Goal: Task Accomplishment & Management: Use online tool/utility

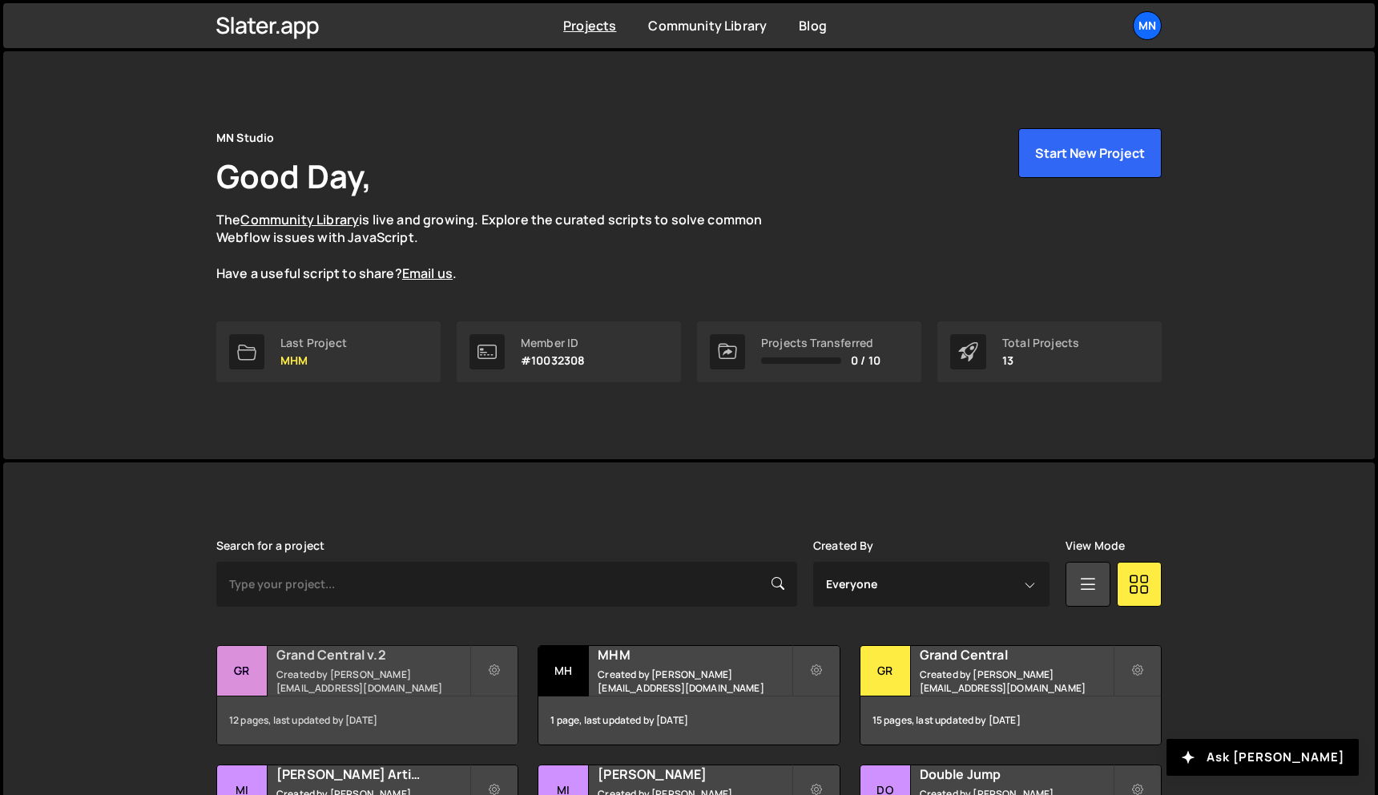
click at [326, 659] on h2 "Grand Central v.2" at bounding box center [372, 655] width 193 height 18
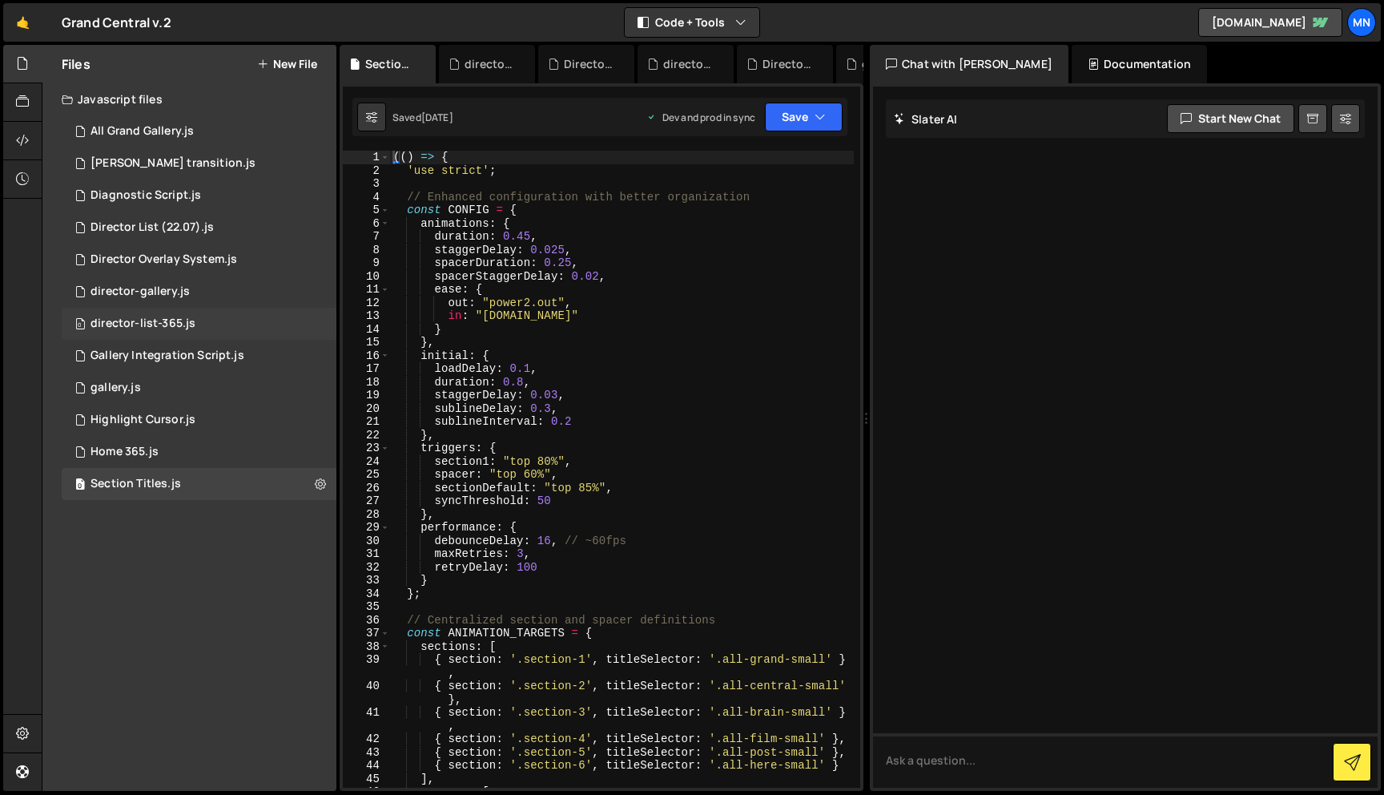
click at [159, 334] on div "0 director-list-365.js 0" at bounding box center [199, 324] width 275 height 32
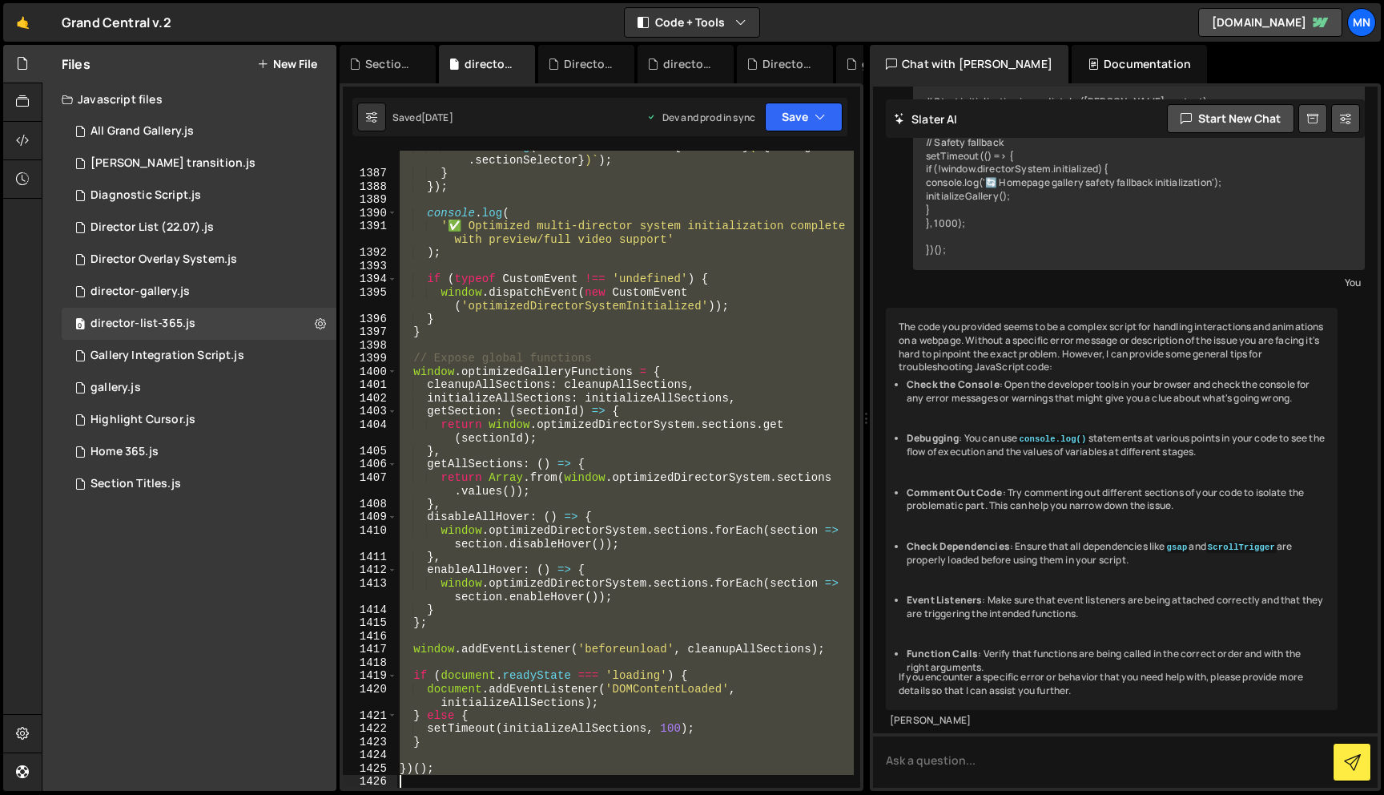
scroll to position [20235, 0]
drag, startPoint x: 398, startPoint y: 155, endPoint x: 806, endPoint y: 794, distance: 757.6
click at [806, 794] on div "Hold on a sec... Are you certain you wish to leave this page? Any changes you'v…" at bounding box center [692, 397] width 1384 height 795
click at [800, 123] on button "Save" at bounding box center [804, 117] width 78 height 29
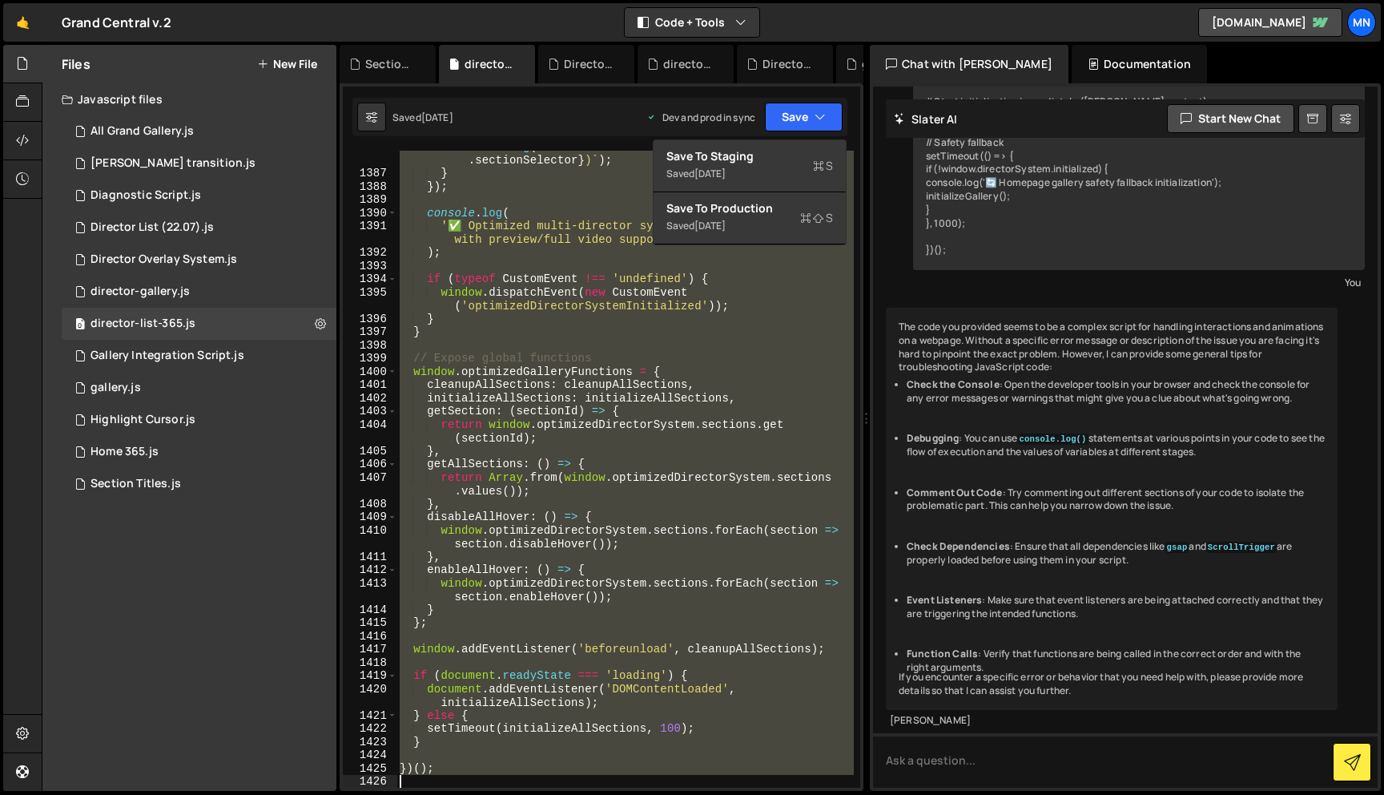
click at [707, 355] on div "console . log ( ` Section not found: ${ sectionId } ( ${ config . sectionSelect…" at bounding box center [625, 469] width 457 height 637
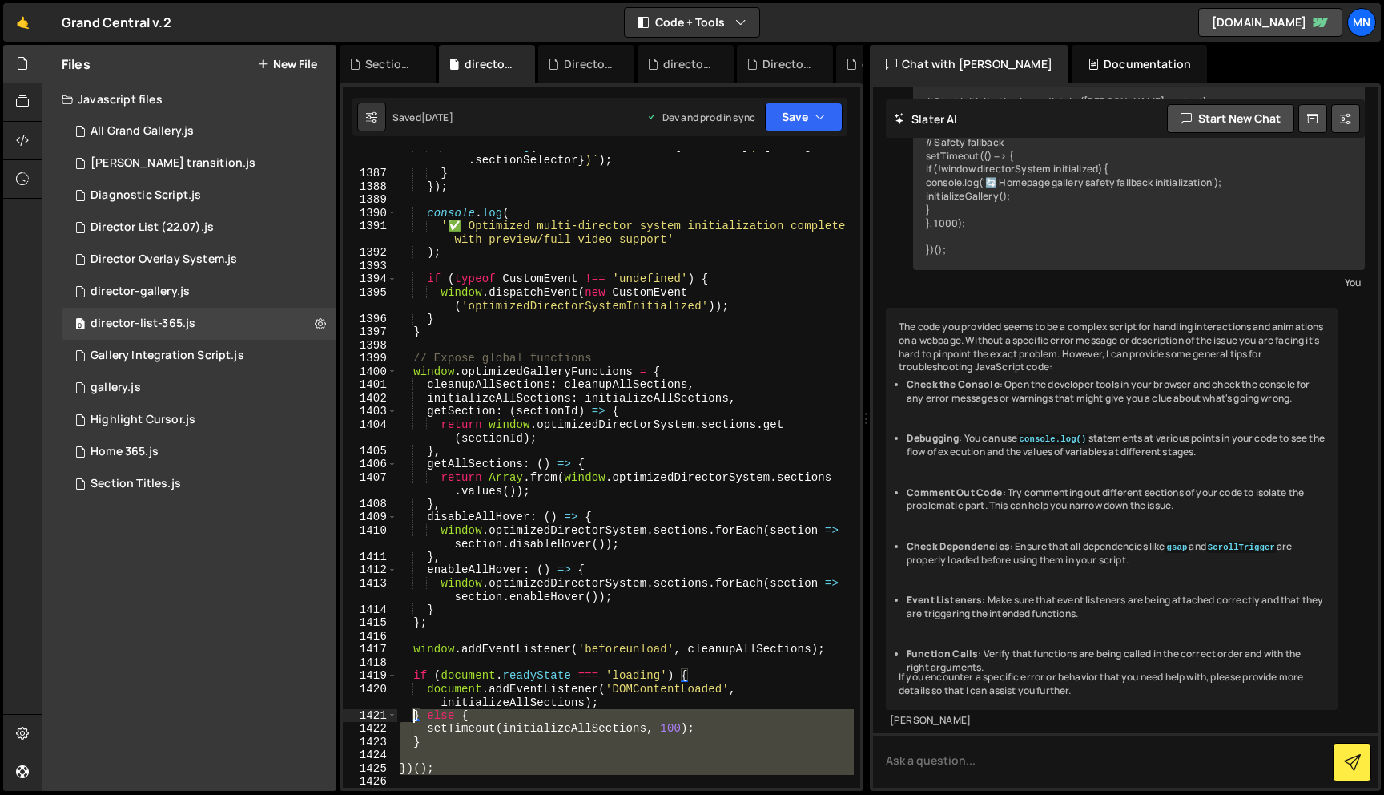
drag, startPoint x: 449, startPoint y: 776, endPoint x: 413, endPoint y: 741, distance: 50.4
click at [416, 729] on div "console . log ( ` Section not found: ${ sectionId } ( ${ config . sectionSelect…" at bounding box center [625, 478] width 457 height 677
type textarea "setTimeout(initializeAllSections, 100); }"
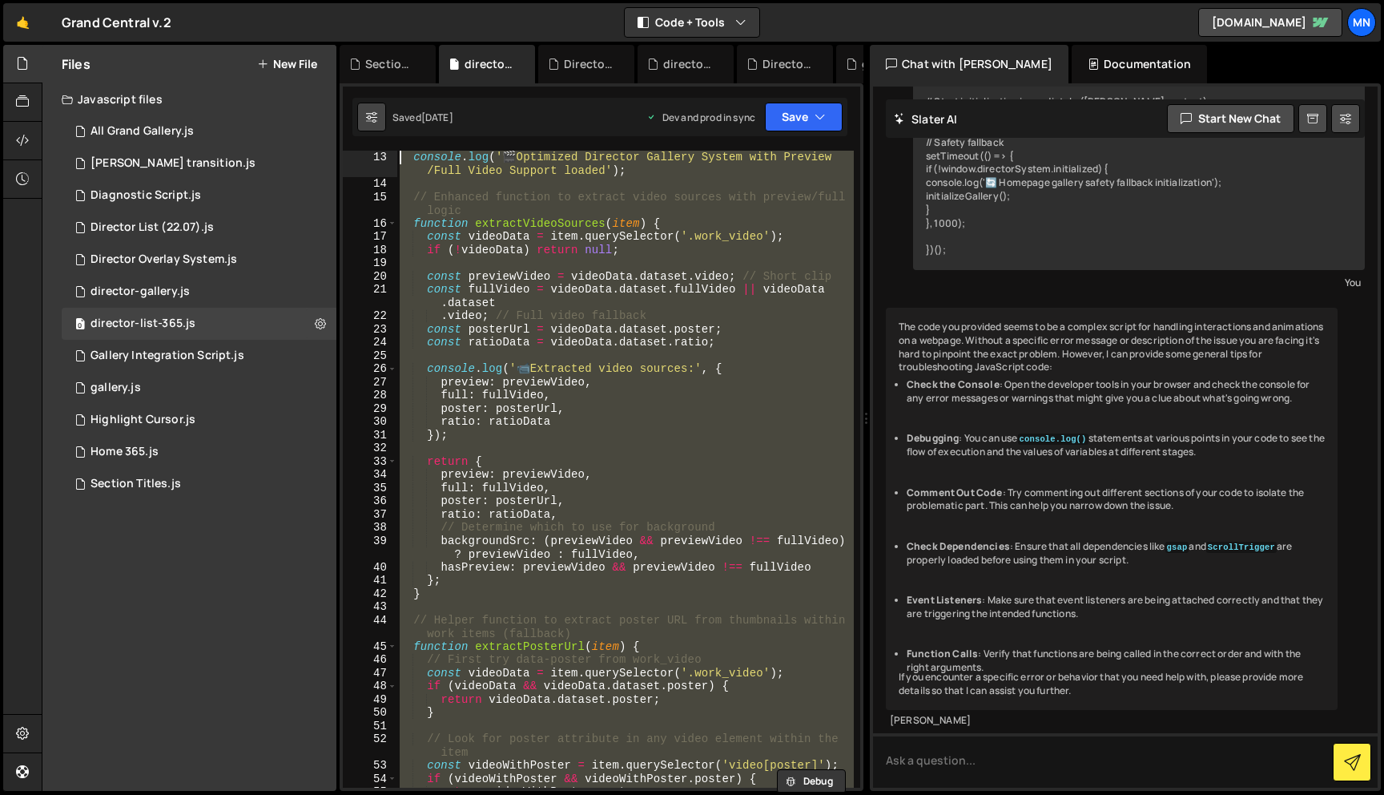
scroll to position [0, 0]
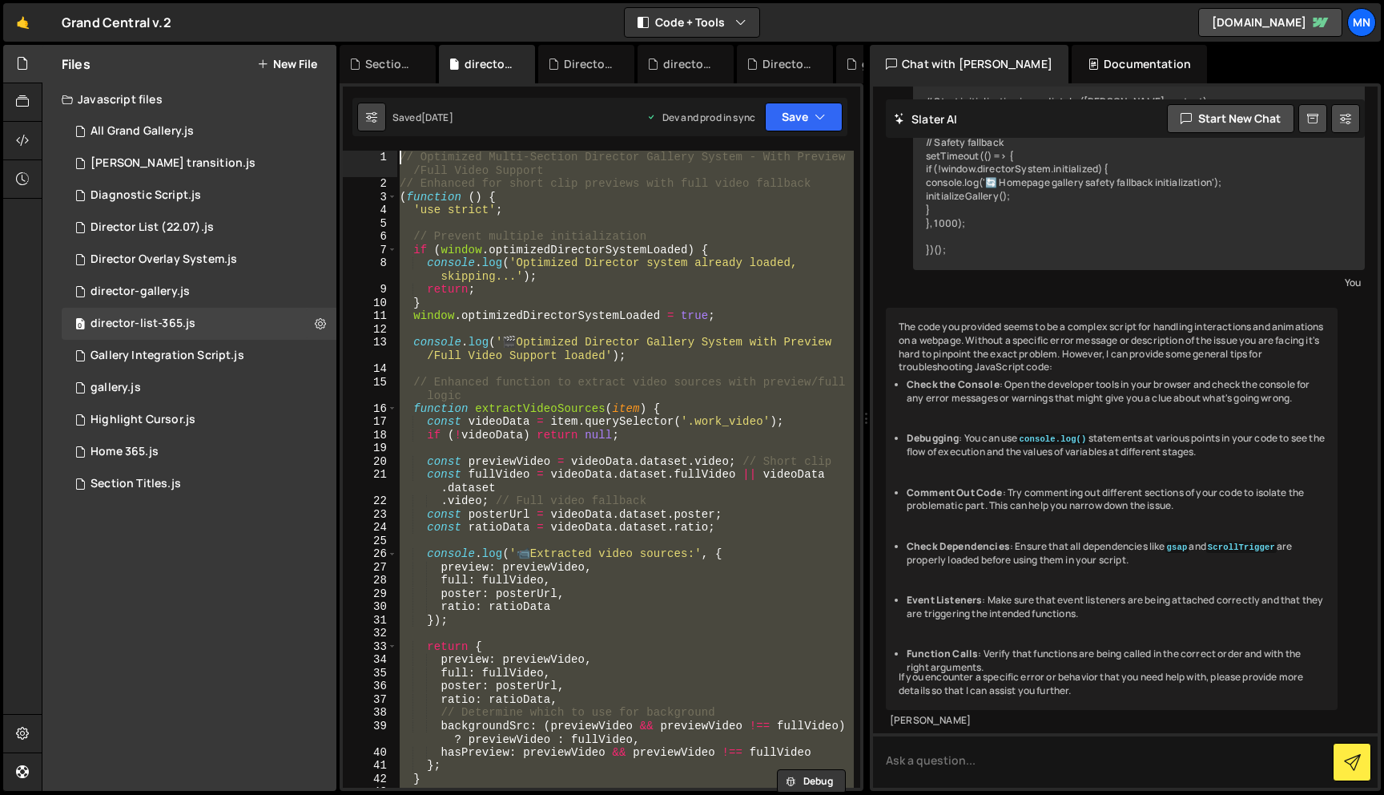
drag, startPoint x: 406, startPoint y: 781, endPoint x: 365, endPoint y: 124, distance: 658.2
click at [192, 6] on div "Hold on a sec... Are you certain you wish to leave this page? Any changes you'v…" at bounding box center [692, 397] width 1384 height 795
paste textarea "})();"
type textarea "})();"
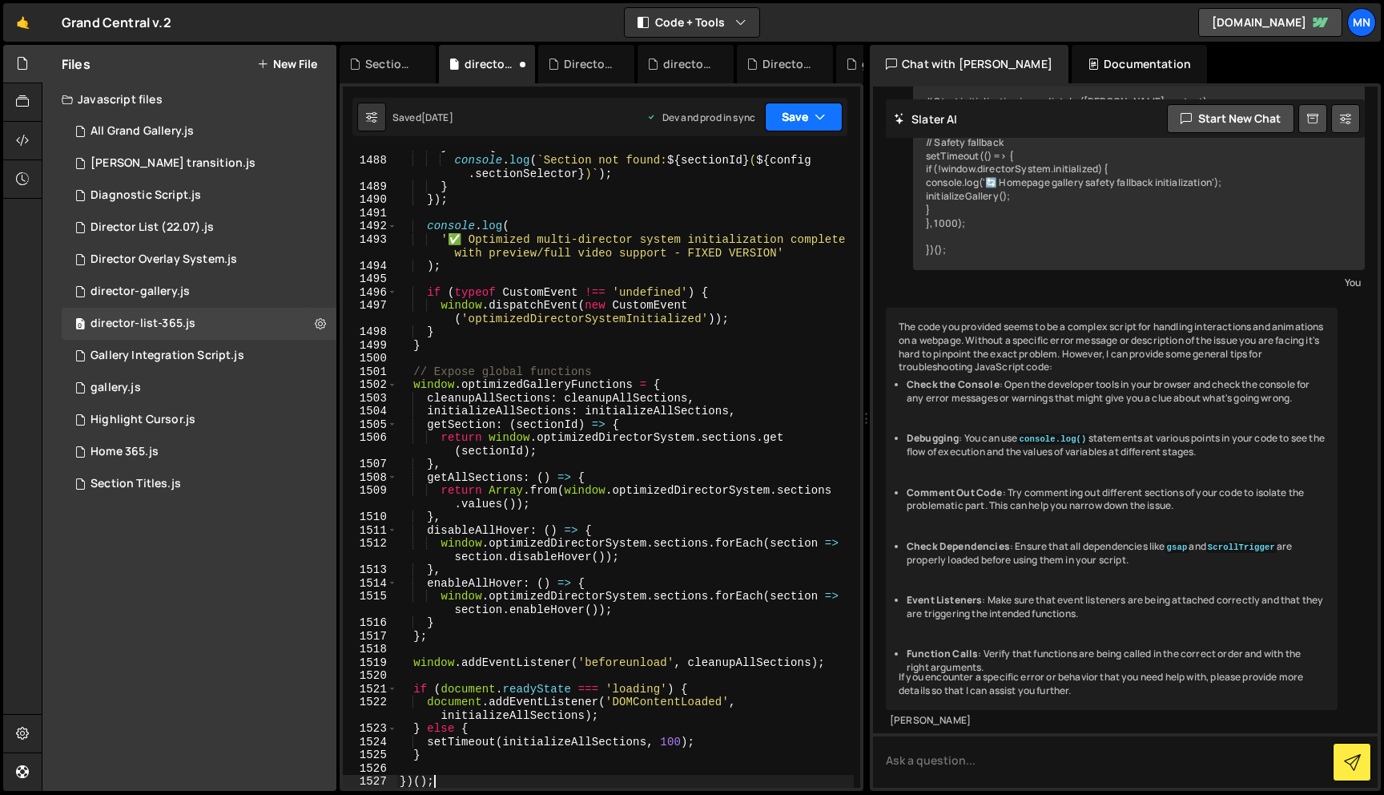
click at [796, 112] on button "Save" at bounding box center [804, 117] width 78 height 29
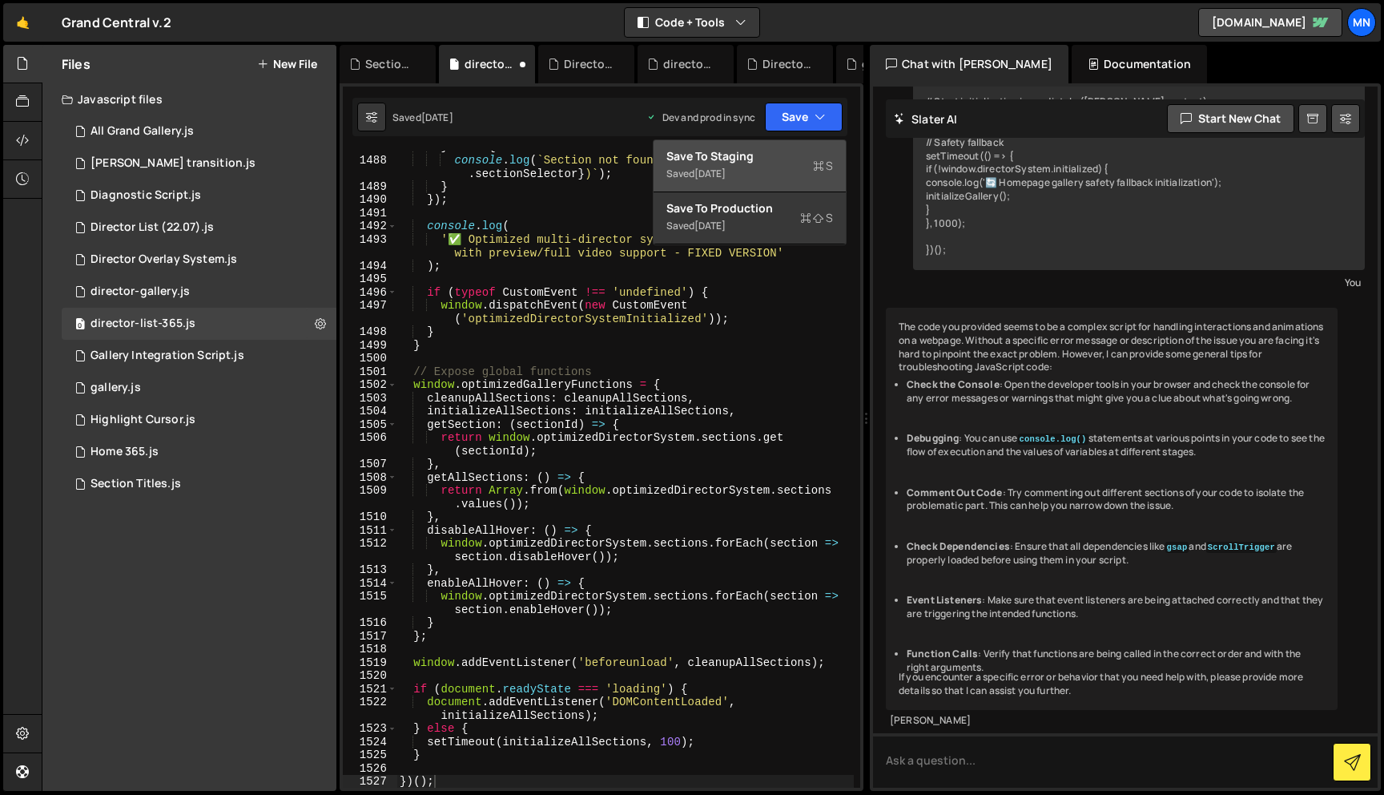
click at [783, 168] on div "Saved [DATE]" at bounding box center [750, 173] width 167 height 19
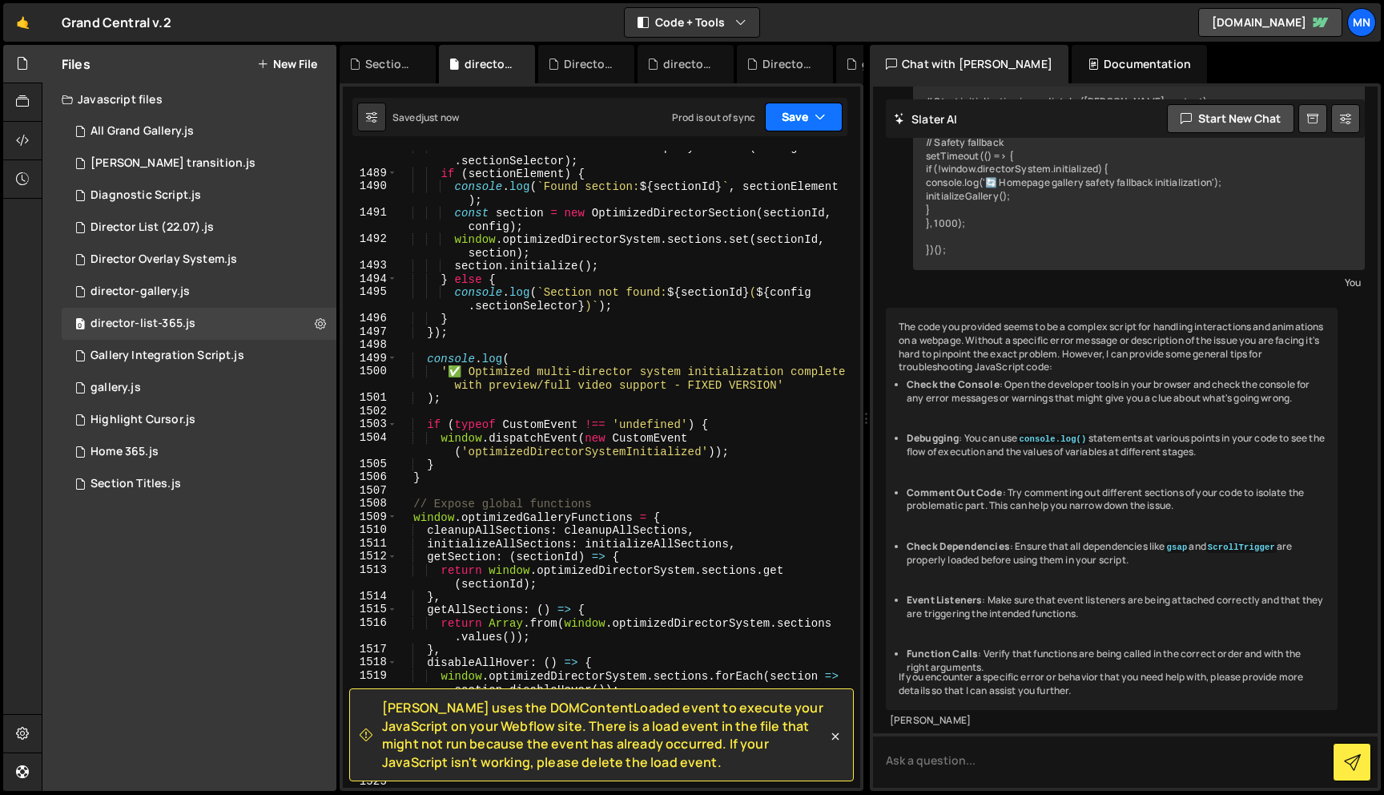
click at [808, 123] on button "Save" at bounding box center [804, 117] width 78 height 29
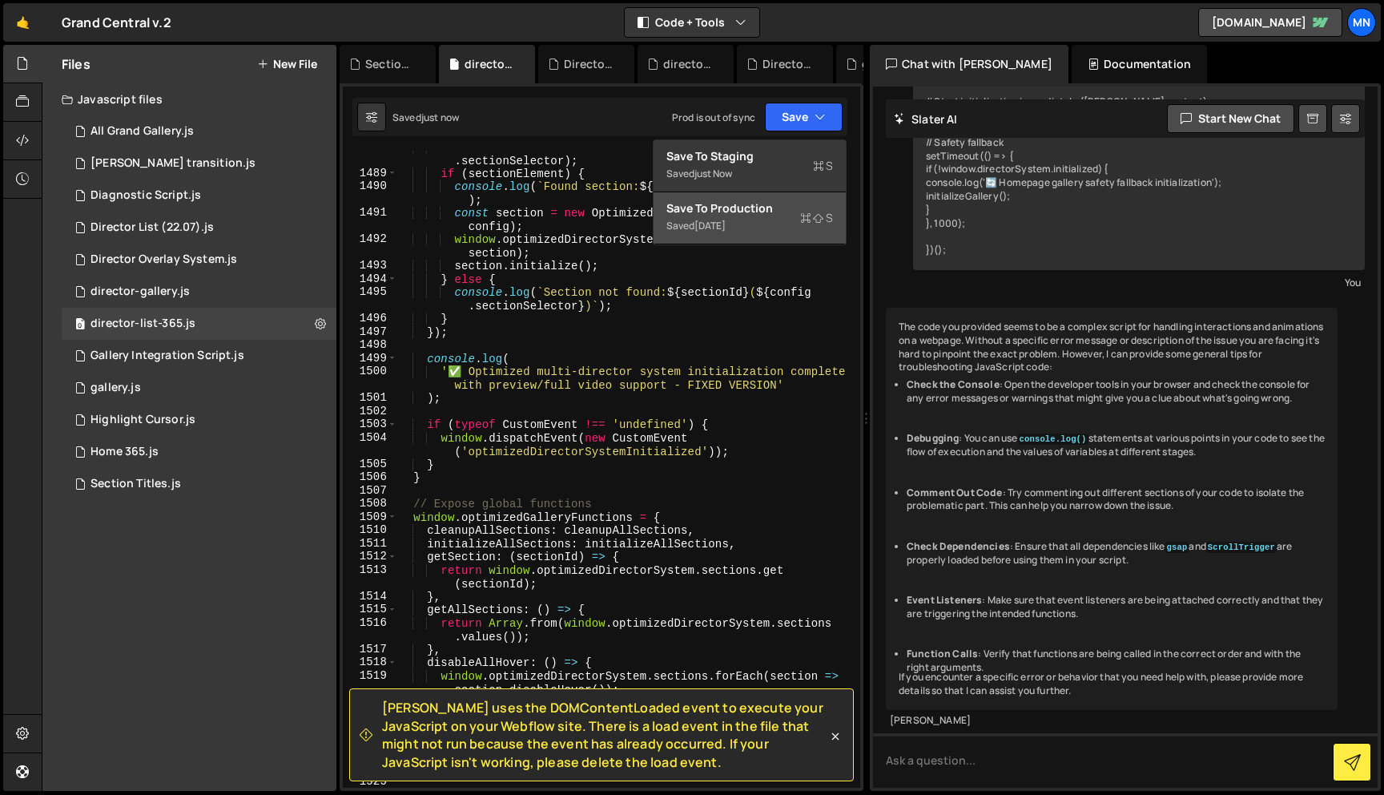
click at [780, 223] on div "Saved [DATE]" at bounding box center [750, 225] width 167 height 19
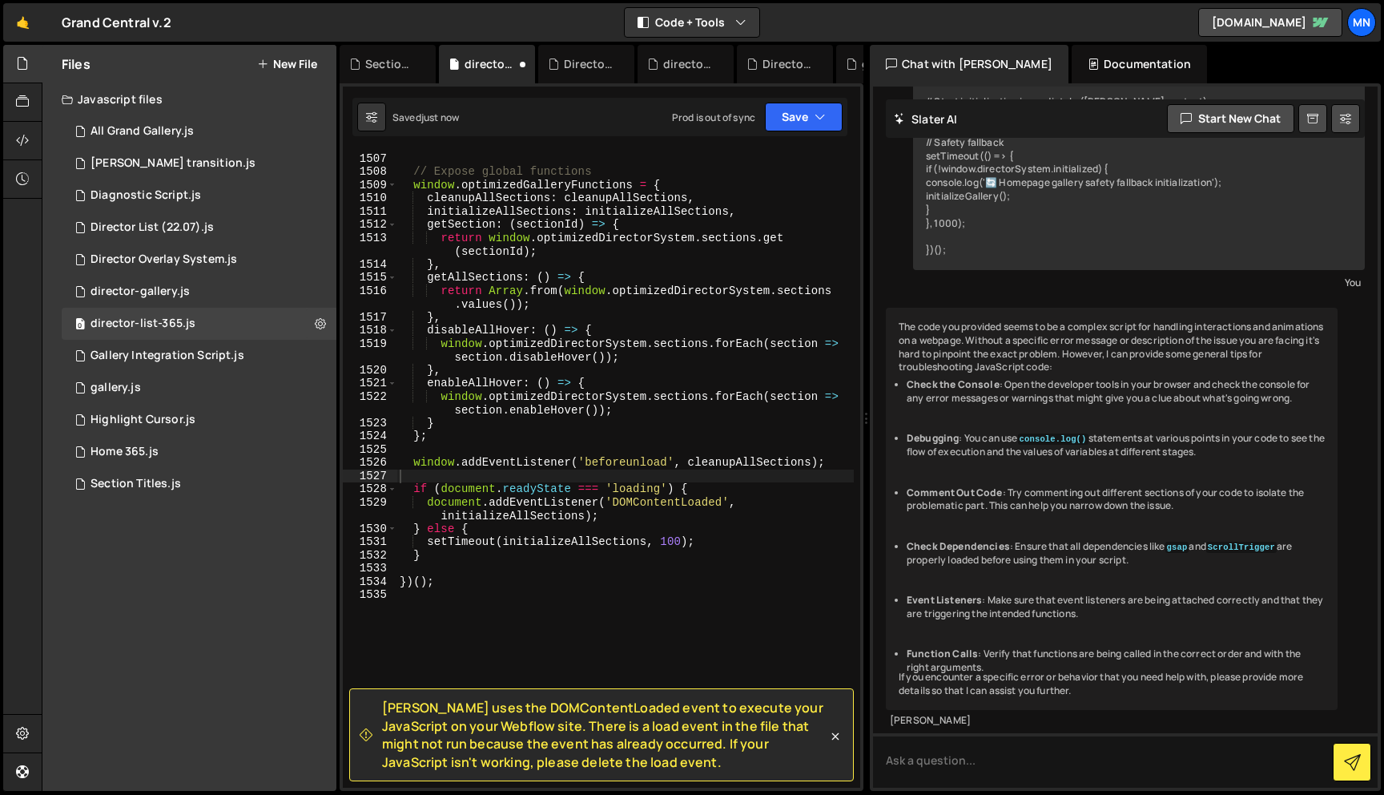
scroll to position [22060, 0]
click at [131, 484] on div "Section Titles.js" at bounding box center [136, 484] width 91 height 14
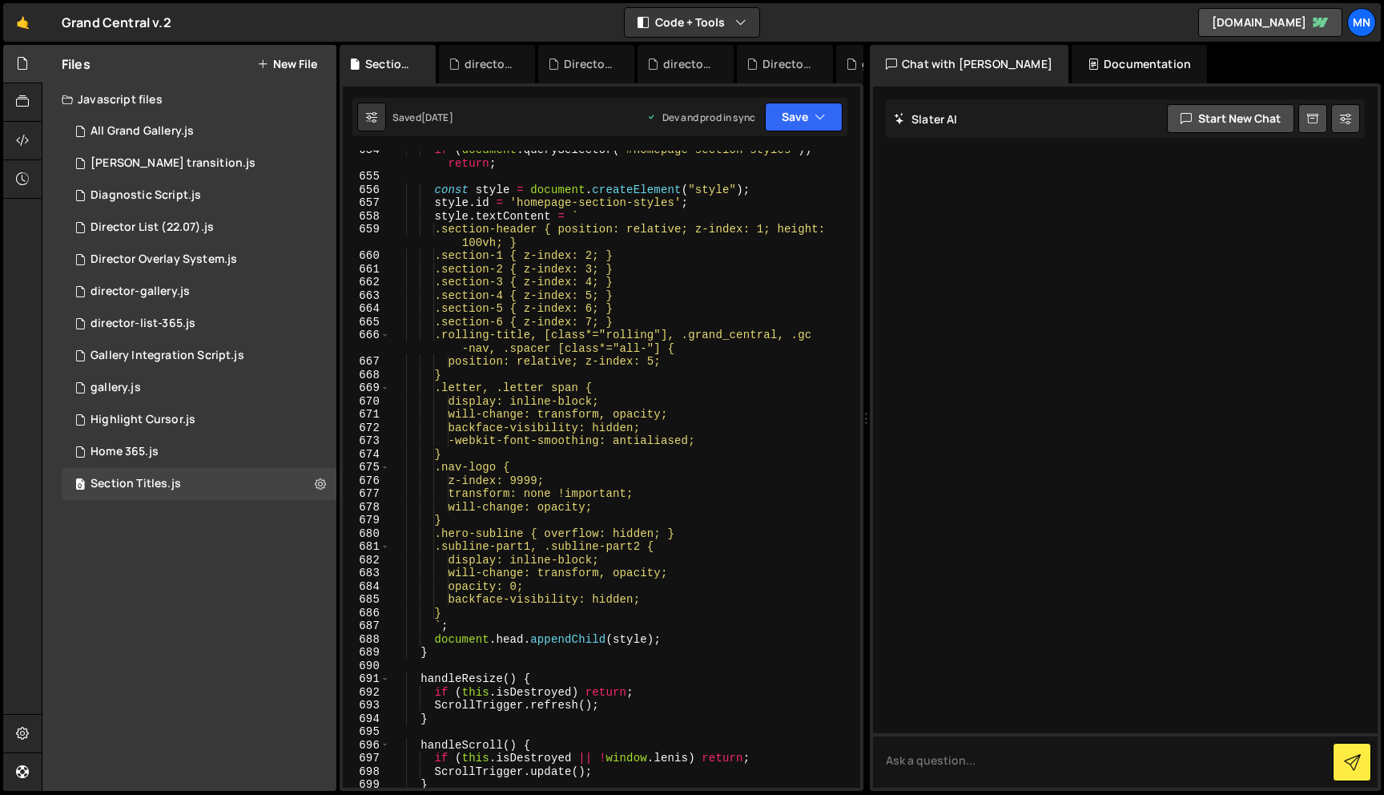
scroll to position [10942, 0]
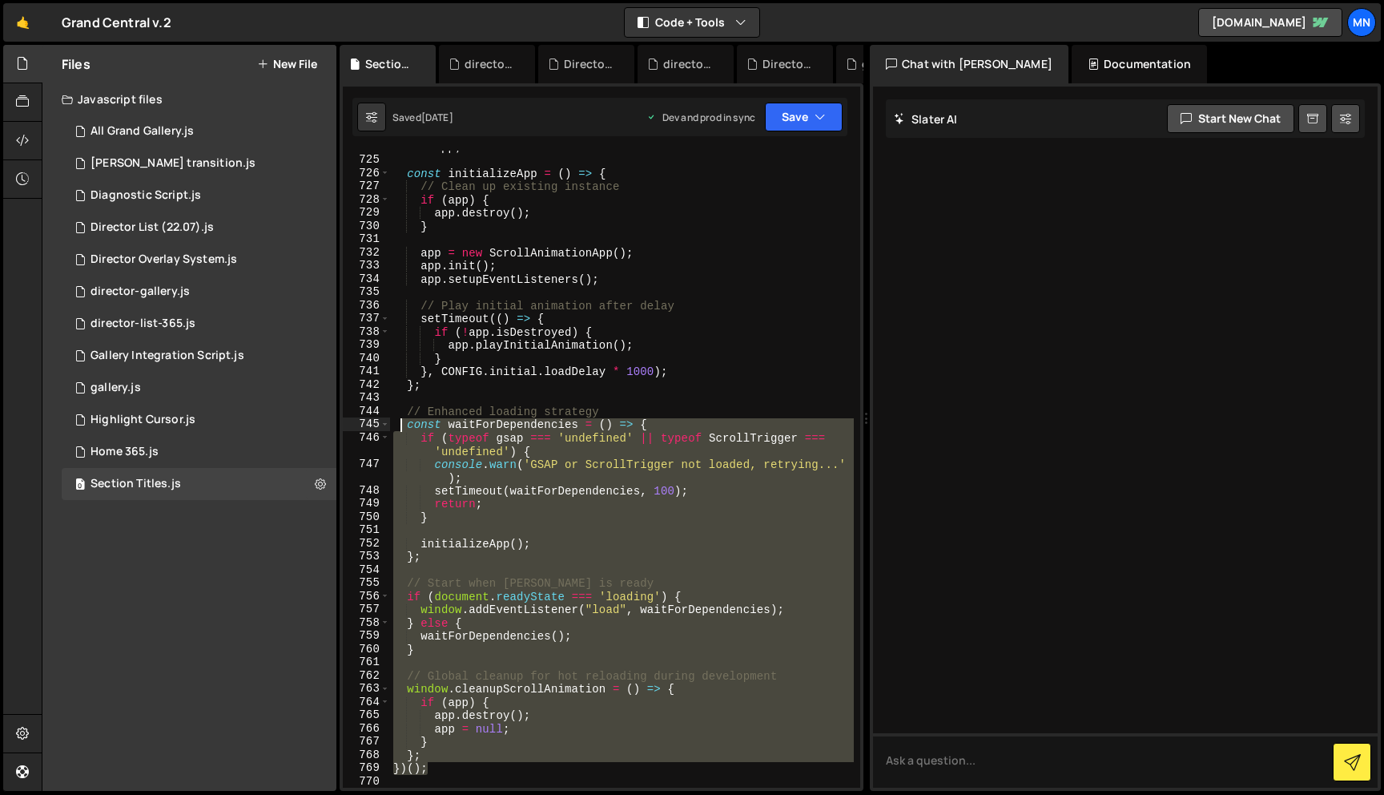
drag, startPoint x: 443, startPoint y: 771, endPoint x: 401, endPoint y: 430, distance: 343.1
click at [336, 409] on div "Files New File Javascript files 1 All Grand Gallery.js 0 1 [PERSON_NAME] transi…" at bounding box center [713, 418] width 1343 height 747
click at [442, 763] on div "let app ; const initializeApp = ( ) => { // Clean up existing instance if ( app…" at bounding box center [622, 469] width 464 height 637
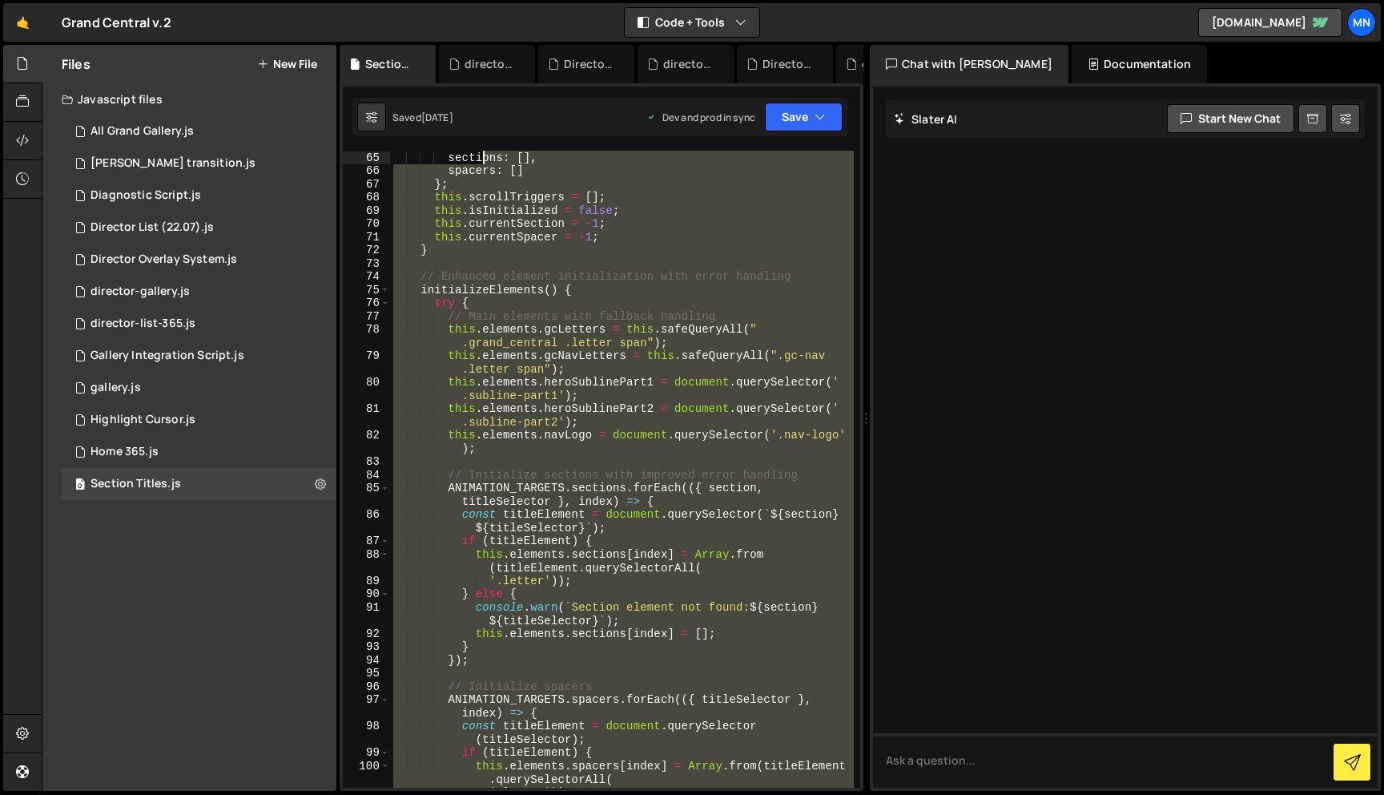
scroll to position [0, 0]
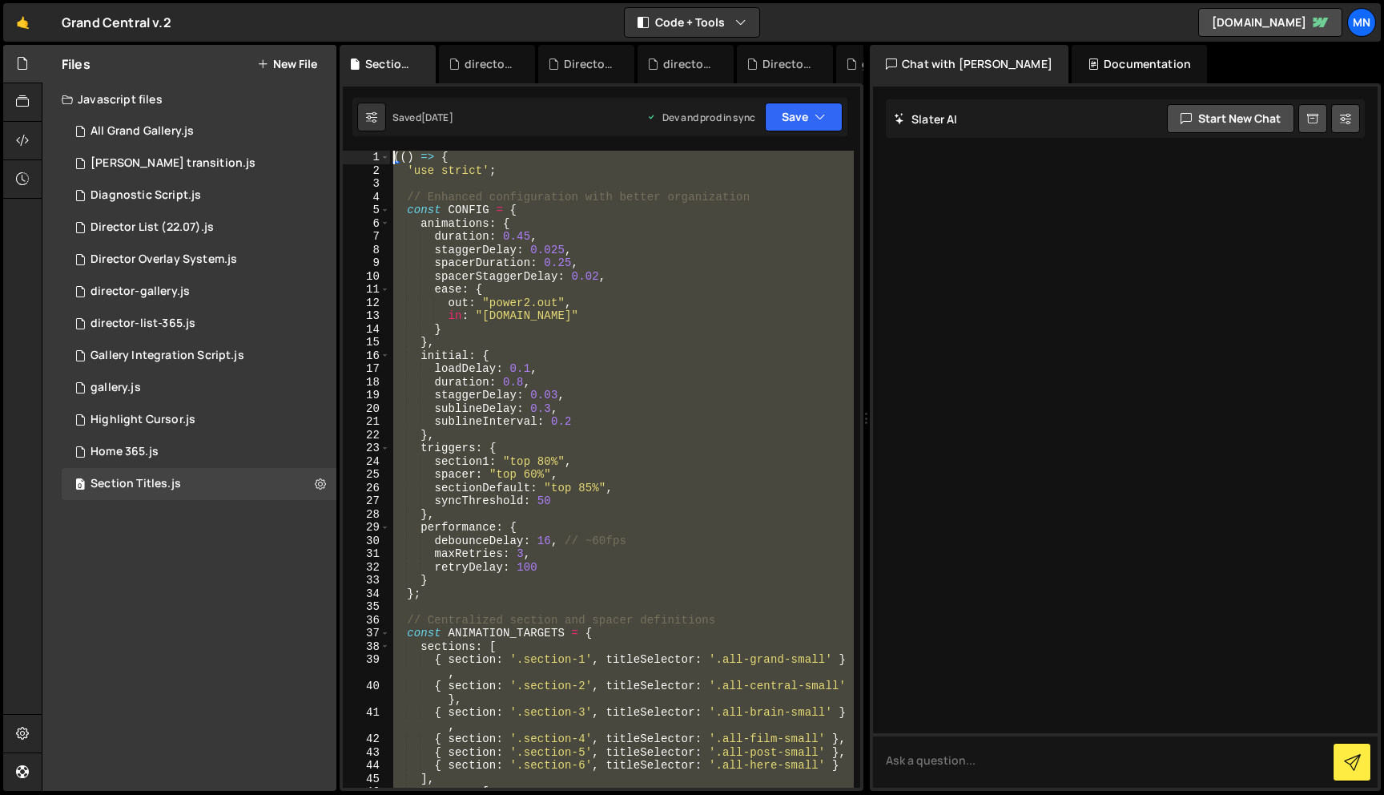
drag, startPoint x: 443, startPoint y: 764, endPoint x: 483, endPoint y: -23, distance: 788.5
click at [483, 0] on html "Projects [GEOGRAPHIC_DATA] Blog [GEOGRAPHIC_DATA] Projects Your Teams Invite te…" at bounding box center [692, 397] width 1384 height 795
paste textarea "y: i === currentActiveSection ? 0 :"
type textarea "y: i === currentActiveSection ? 0 :"
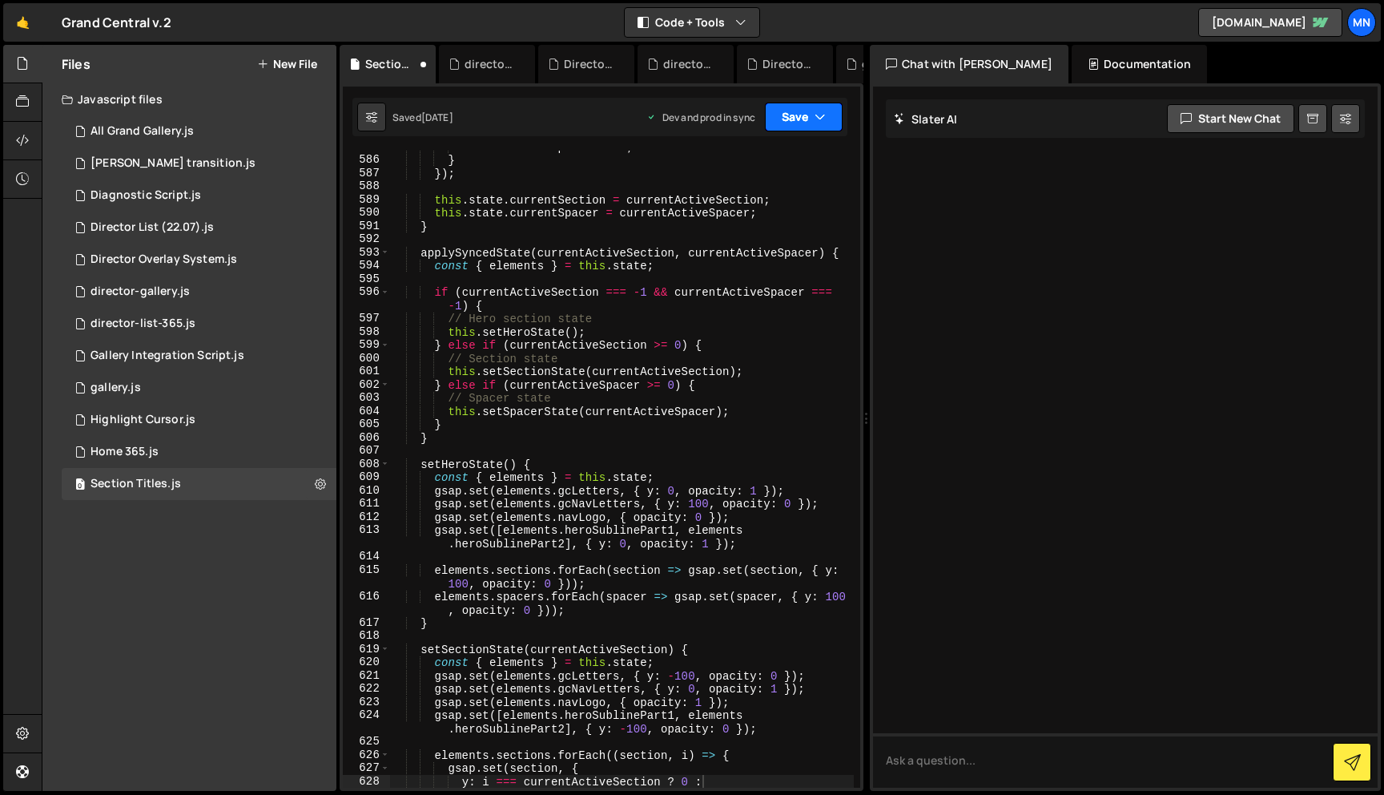
click at [801, 127] on button "Save" at bounding box center [804, 117] width 78 height 29
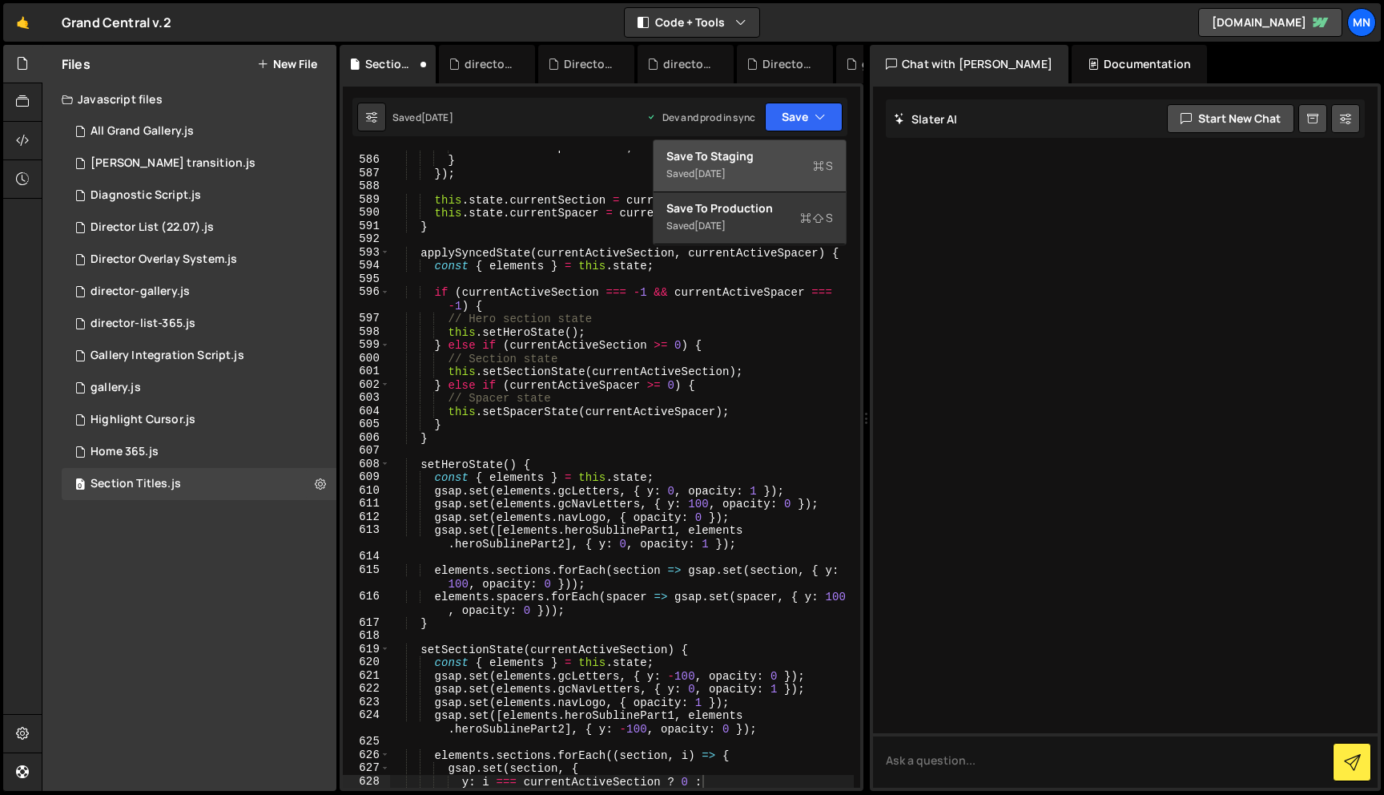
click at [770, 167] on div "Saved [DATE]" at bounding box center [750, 173] width 167 height 19
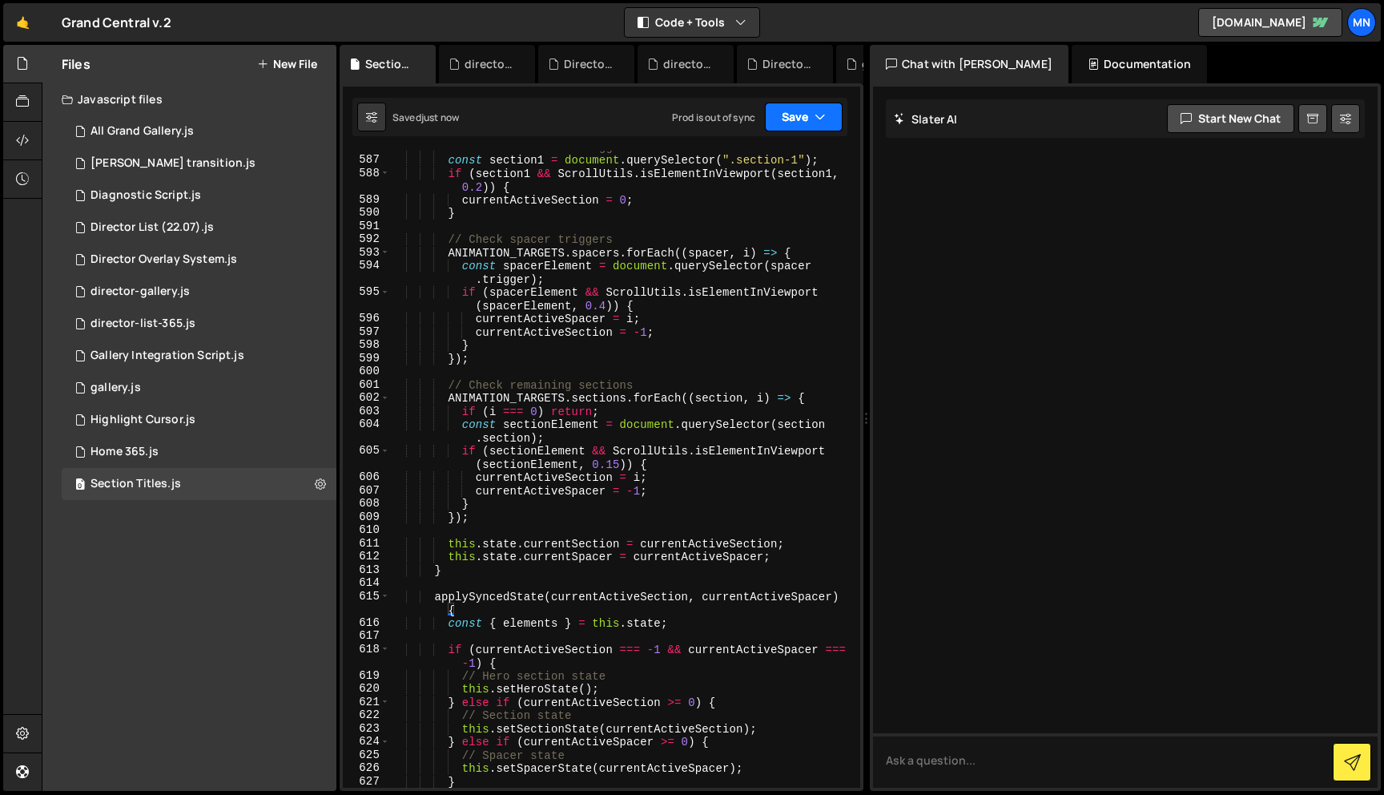
click at [813, 118] on button "Save" at bounding box center [804, 117] width 78 height 29
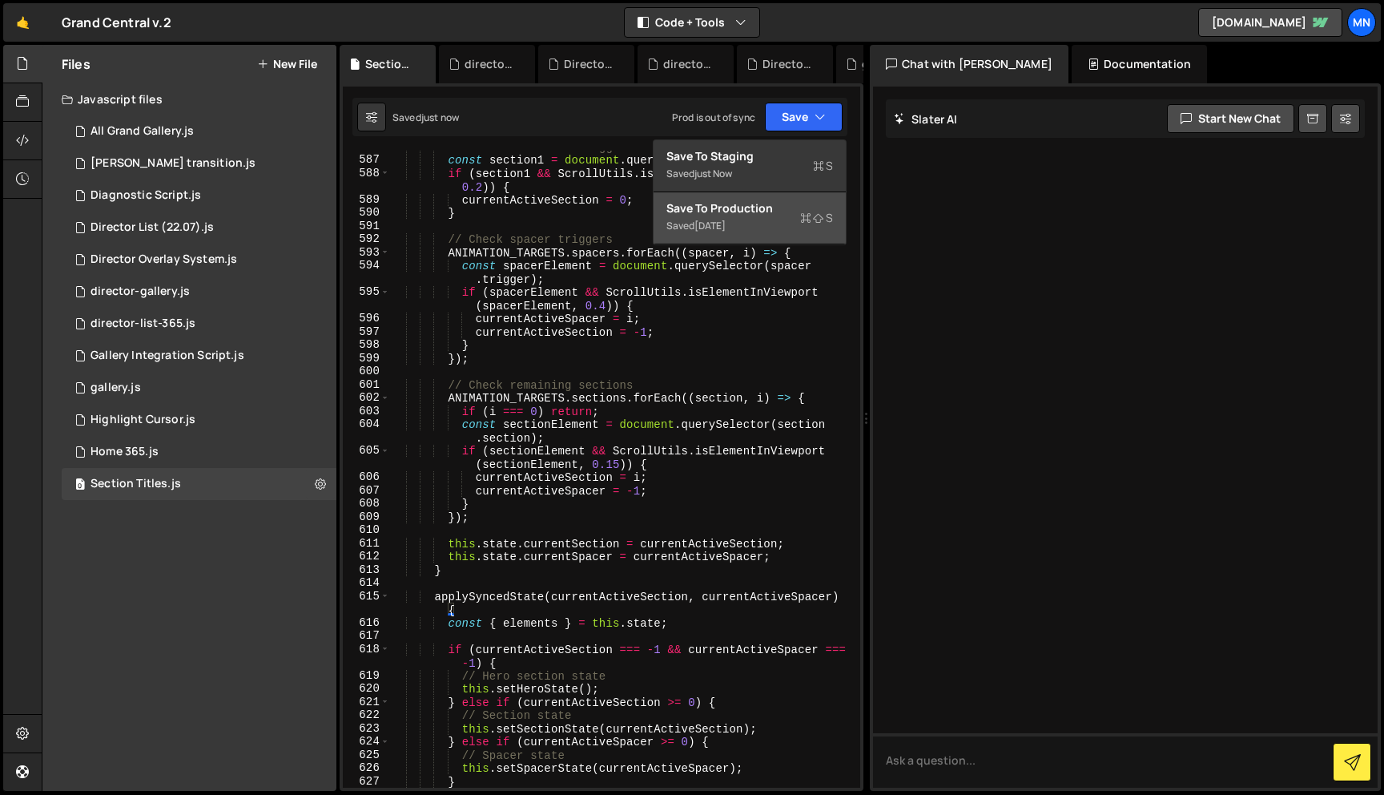
click at [788, 220] on div "Saved [DATE]" at bounding box center [750, 225] width 167 height 19
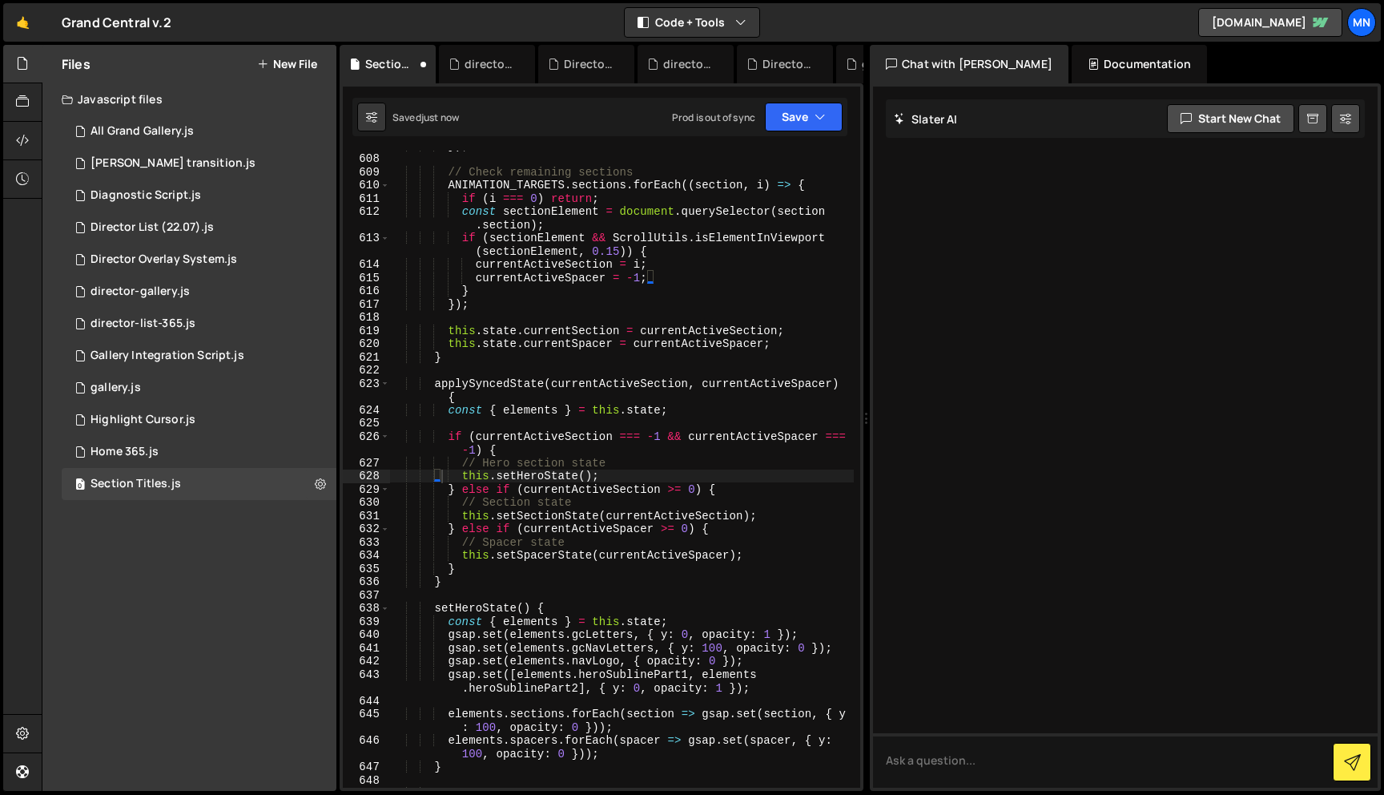
scroll to position [9304, 0]
click at [325, 478] on icon at bounding box center [320, 483] width 11 height 15
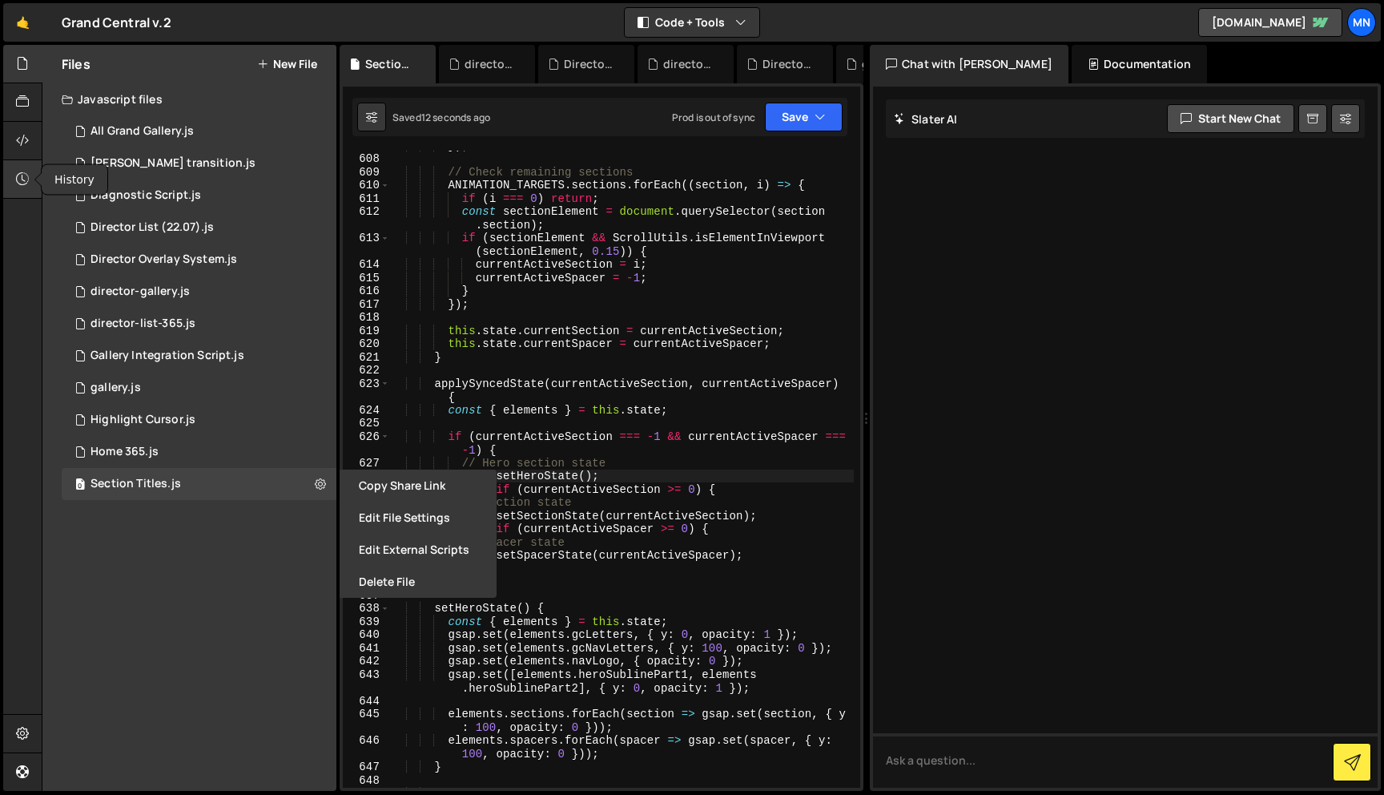
click at [29, 179] on icon at bounding box center [22, 179] width 13 height 18
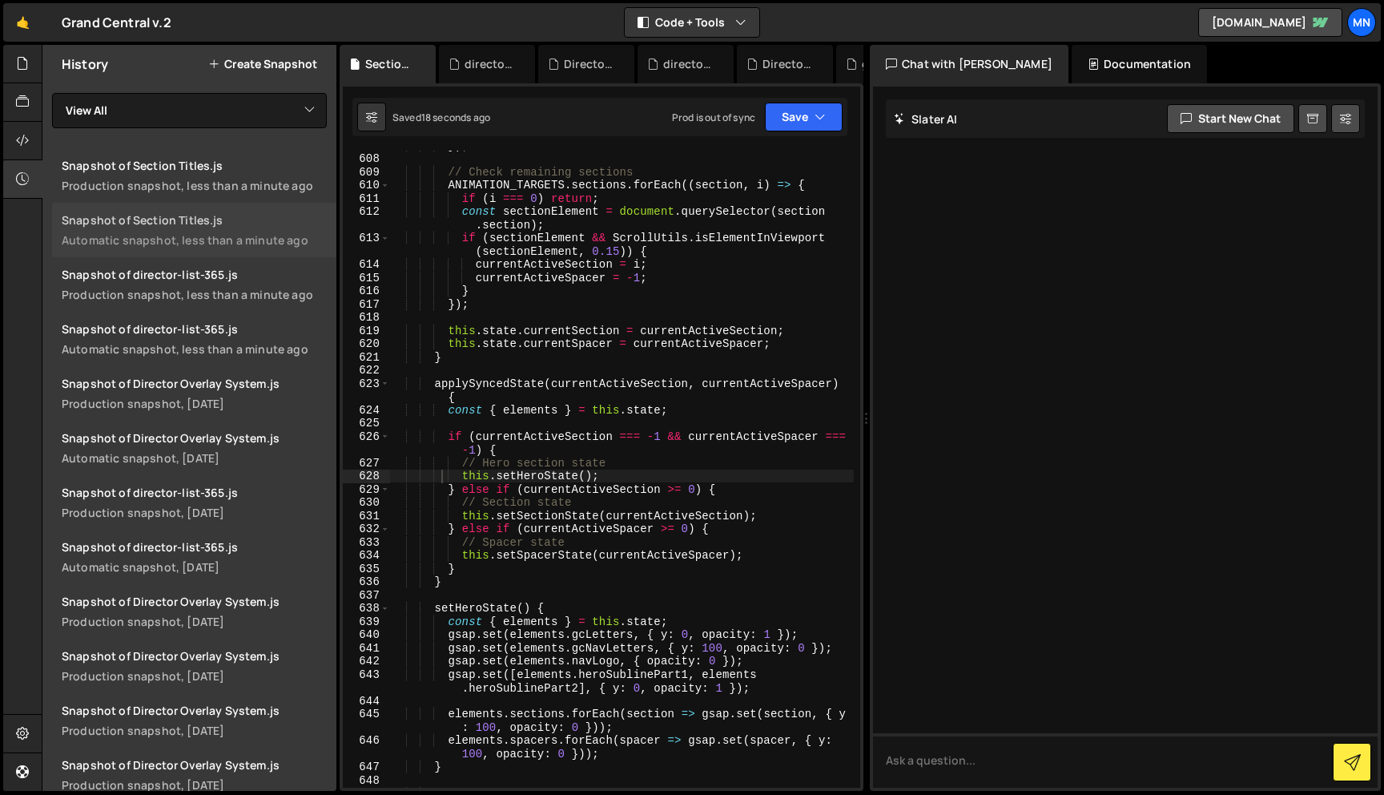
click at [258, 241] on div "Automatic snapshot, less than a minute ago" at bounding box center [194, 239] width 265 height 15
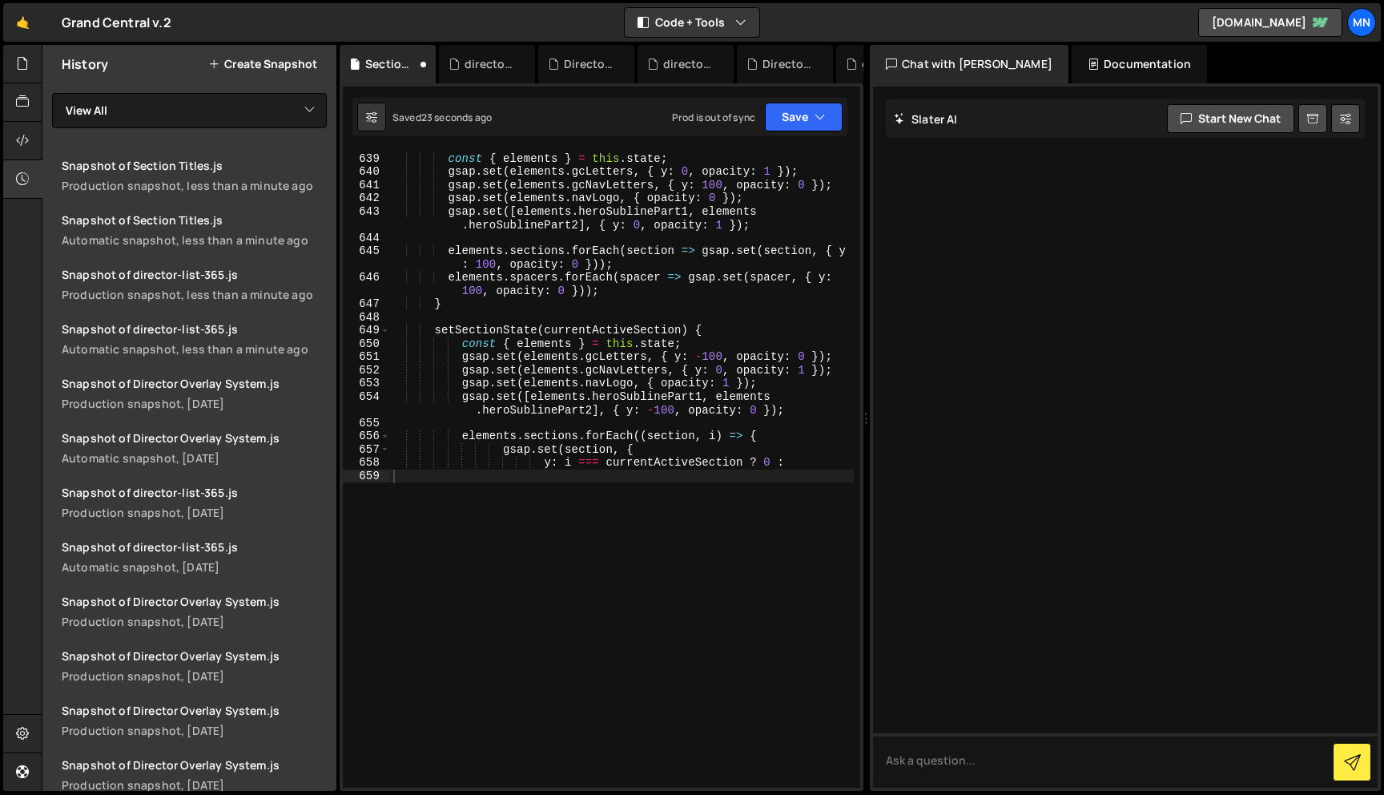
scroll to position [9767, 0]
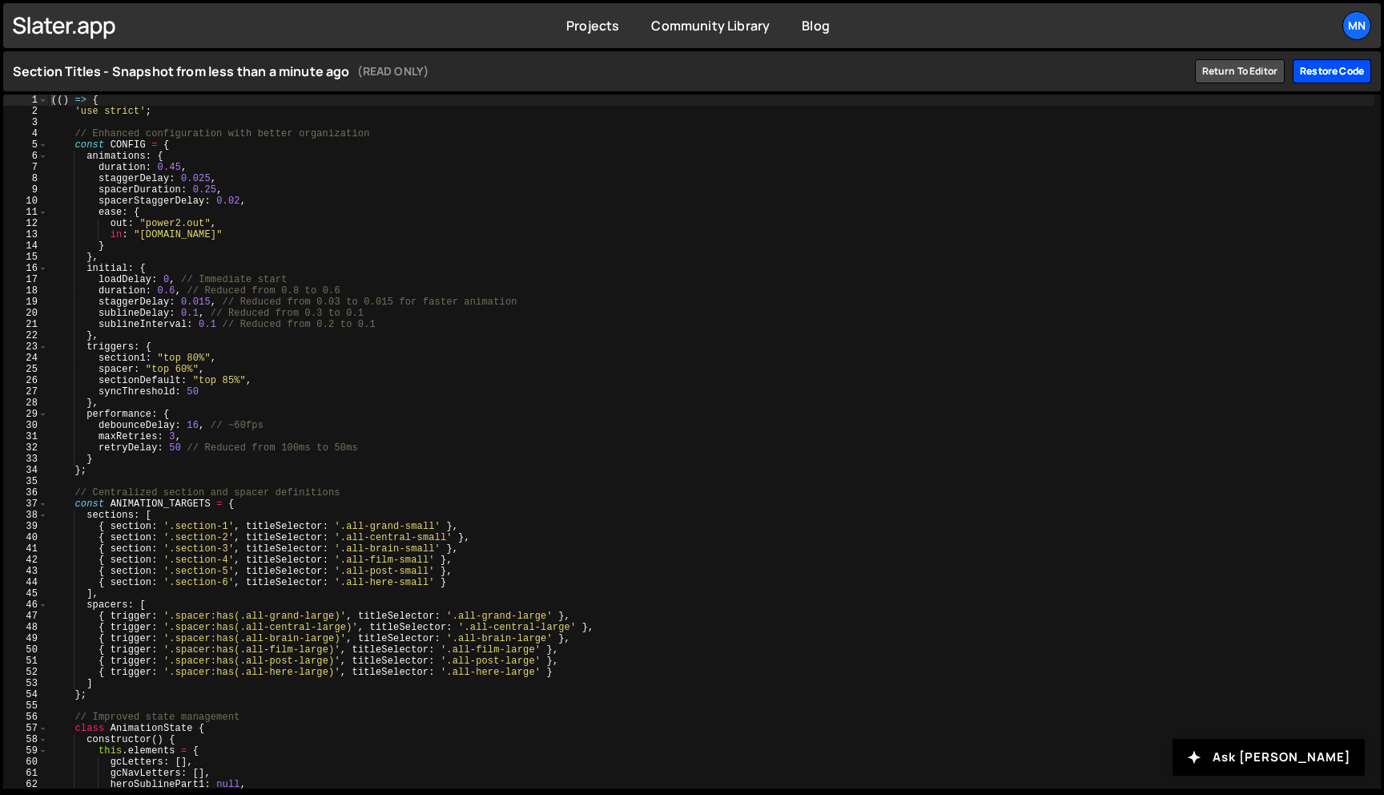
click at [1332, 78] on div "Restore code" at bounding box center [1332, 71] width 79 height 24
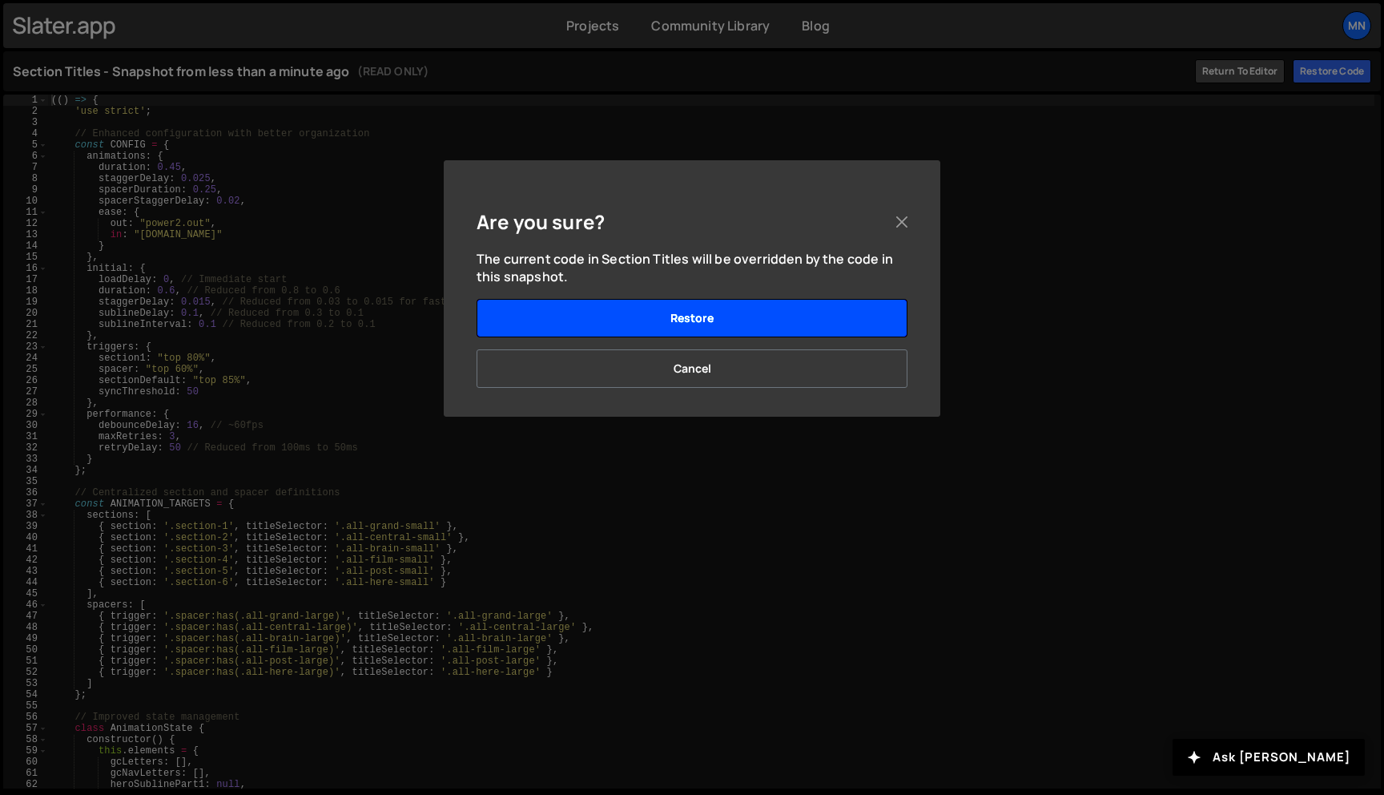
click at [783, 304] on button "Restore" at bounding box center [692, 318] width 431 height 38
